Goal: Task Accomplishment & Management: Use online tool/utility

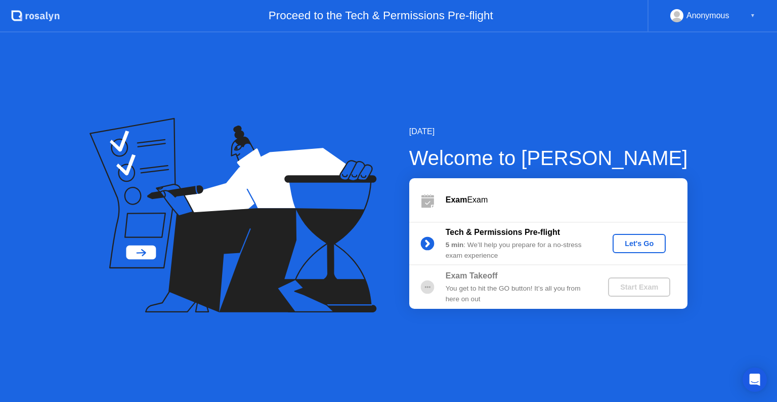
click at [645, 245] on div "Let's Go" at bounding box center [639, 243] width 45 height 8
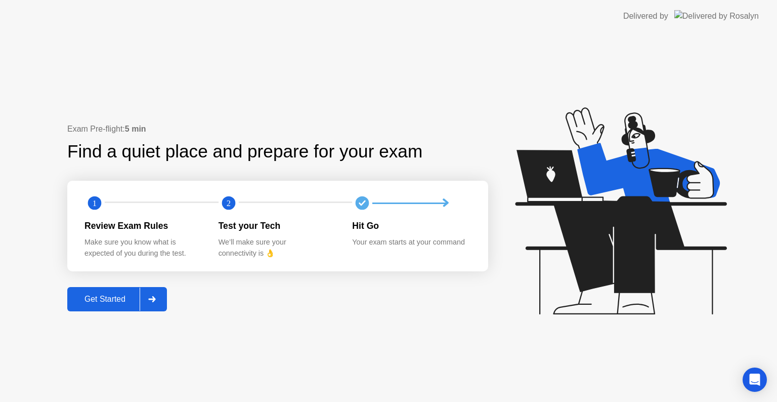
click at [94, 298] on div "Get Started" at bounding box center [104, 298] width 69 height 9
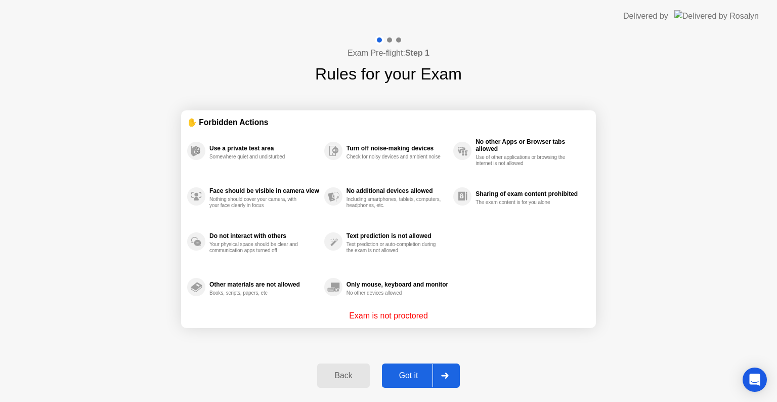
click at [397, 379] on div "Got it" at bounding box center [409, 375] width 48 height 9
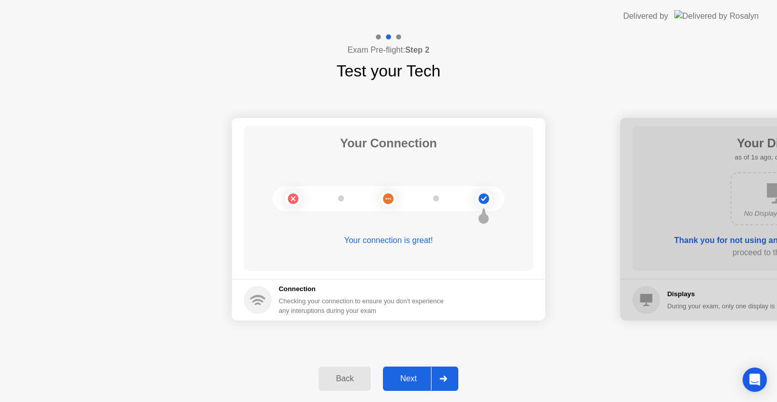
click at [407, 380] on div "Next" at bounding box center [408, 378] width 45 height 9
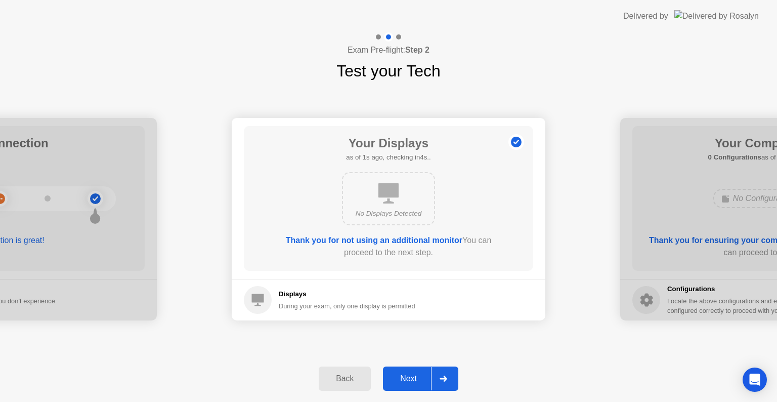
click at [407, 380] on div "Next" at bounding box center [408, 378] width 45 height 9
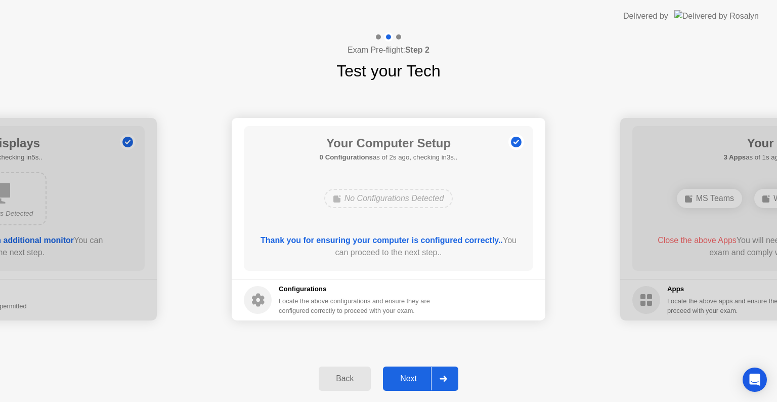
click at [407, 380] on div "Next" at bounding box center [408, 378] width 45 height 9
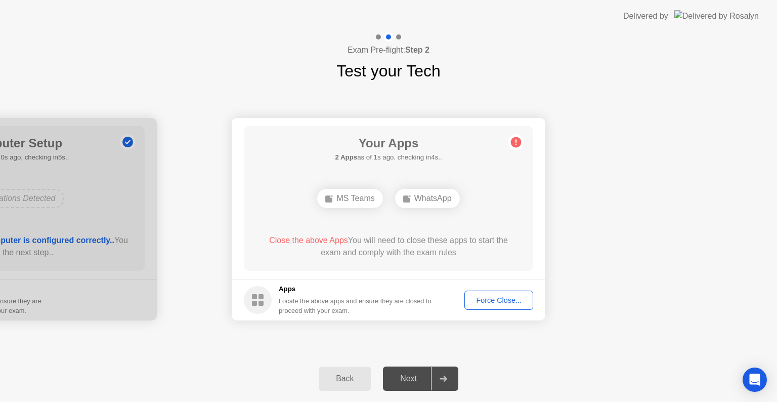
click at [500, 301] on div "Force Close..." at bounding box center [499, 300] width 62 height 8
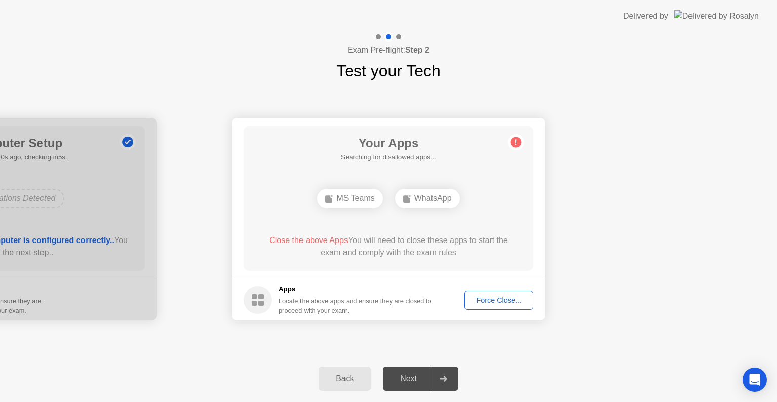
click at [520, 297] on div "Force Close..." at bounding box center [499, 300] width 62 height 8
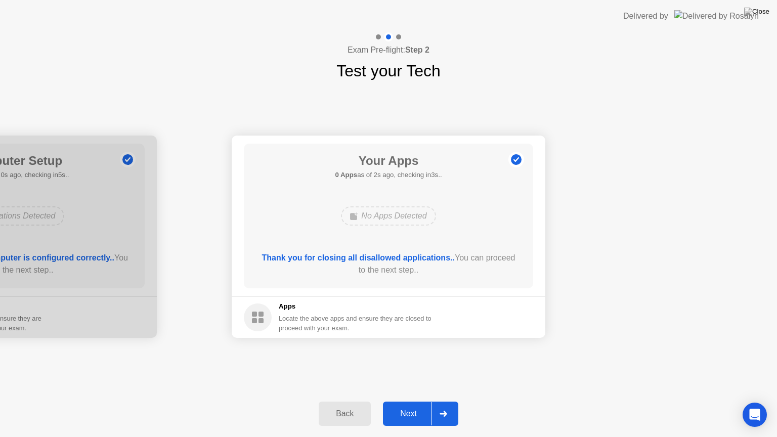
click at [405, 401] on div "Next" at bounding box center [408, 413] width 45 height 9
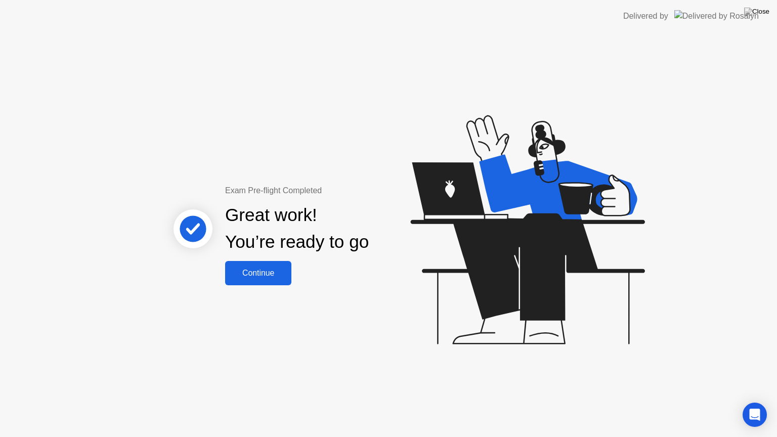
click at [275, 271] on div "Continue" at bounding box center [258, 273] width 60 height 9
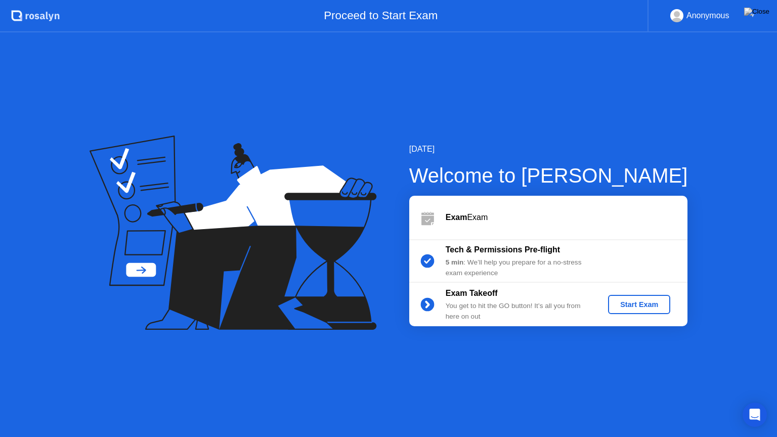
click at [647, 307] on div "Start Exam" at bounding box center [639, 304] width 54 height 8
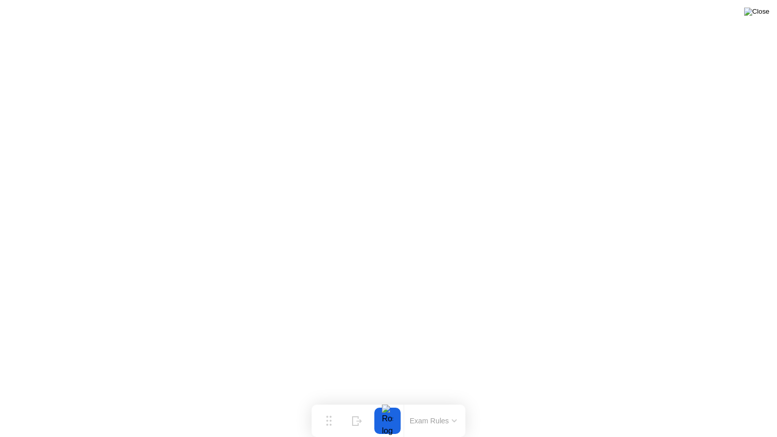
click at [765, 9] on img at bounding box center [756, 12] width 25 height 8
